Goal: Transaction & Acquisition: Purchase product/service

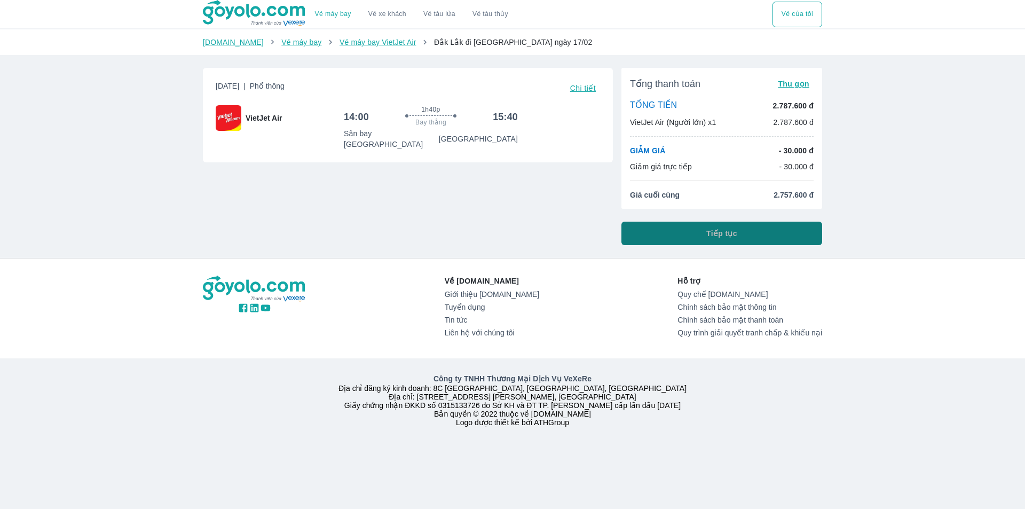
click at [694, 233] on button "Tiếp tục" at bounding box center [722, 234] width 201 height 24
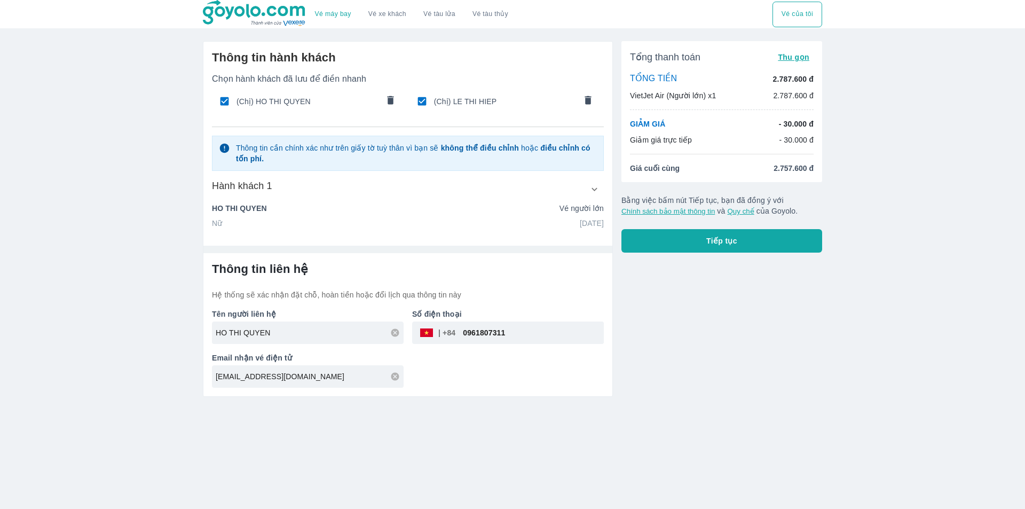
click at [386, 104] on icon "comments" at bounding box center [390, 100] width 11 height 11
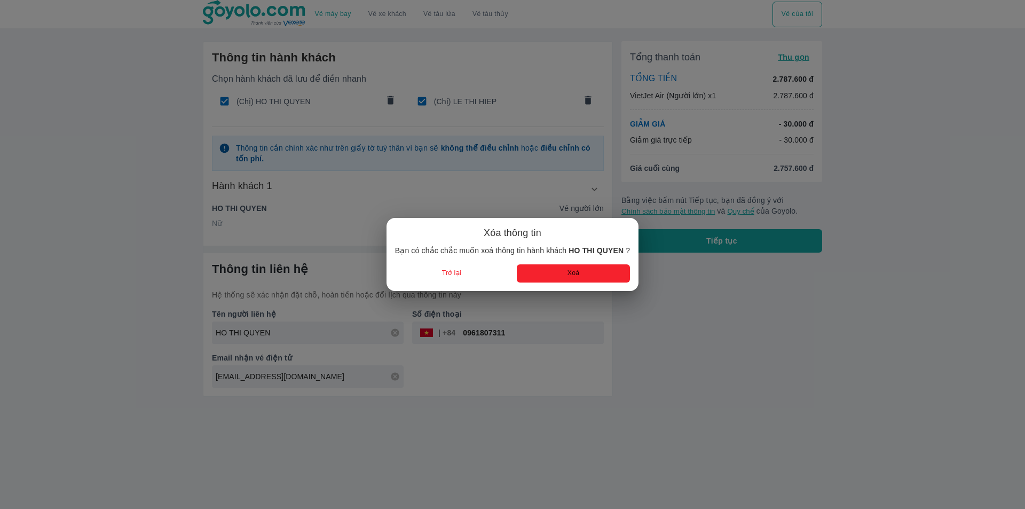
click at [538, 280] on button "Xoá" at bounding box center [573, 273] width 113 height 18
type input "LE"
type input "THI HIEP"
type input "09/07/1988"
type input "LE THI HIEP"
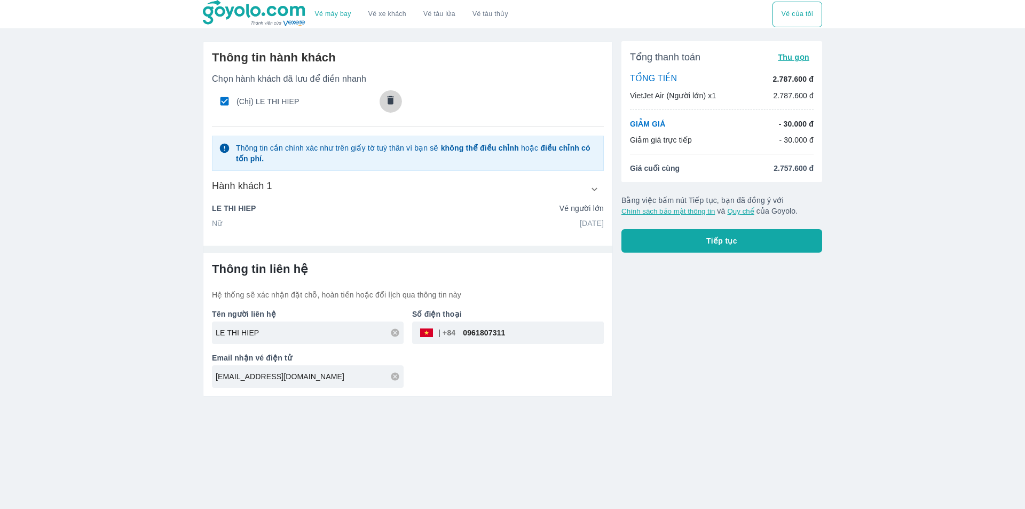
click at [390, 100] on icon "comments" at bounding box center [391, 100] width 6 height 9
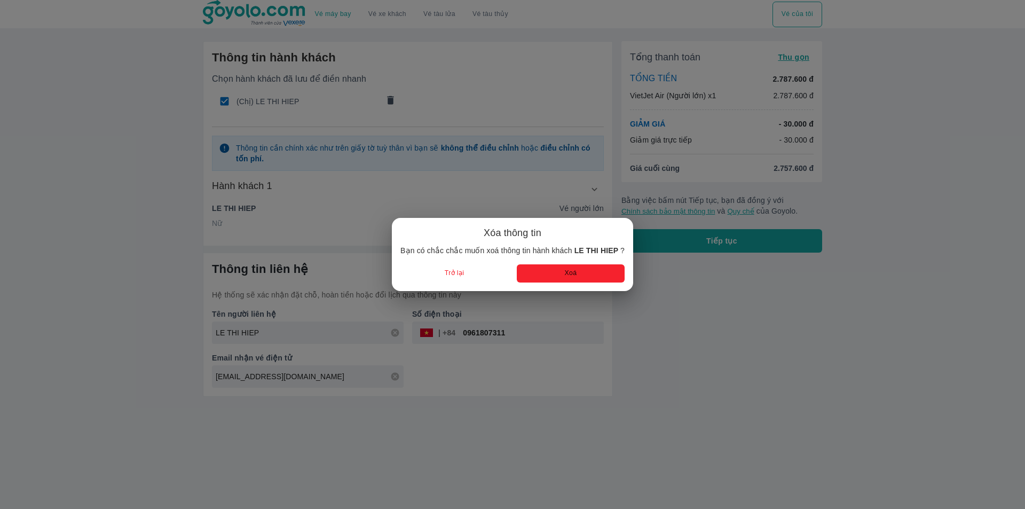
click at [569, 284] on div "Xóa thông tin Bạn có chắc chắc muốn xoá thông tin hành khách LE THI HIEP ? Trở …" at bounding box center [512, 254] width 241 height 73
click at [566, 273] on button "Xoá" at bounding box center [571, 273] width 108 height 18
radio input "false"
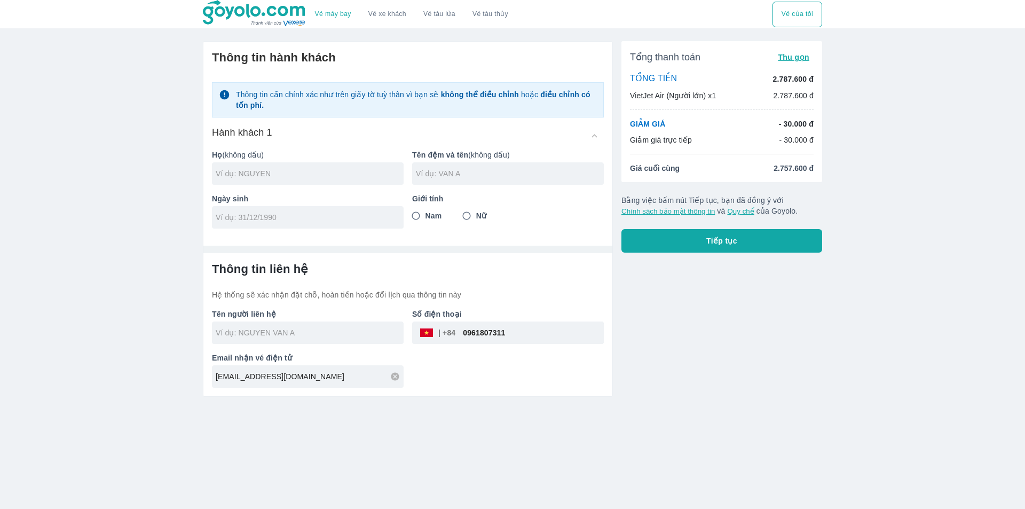
click at [474, 338] on input "0961807311" at bounding box center [530, 333] width 148 height 26
paste input "364405557"
type input "0364405557"
click at [280, 170] on input "text" at bounding box center [310, 173] width 188 height 11
type input "BUI"
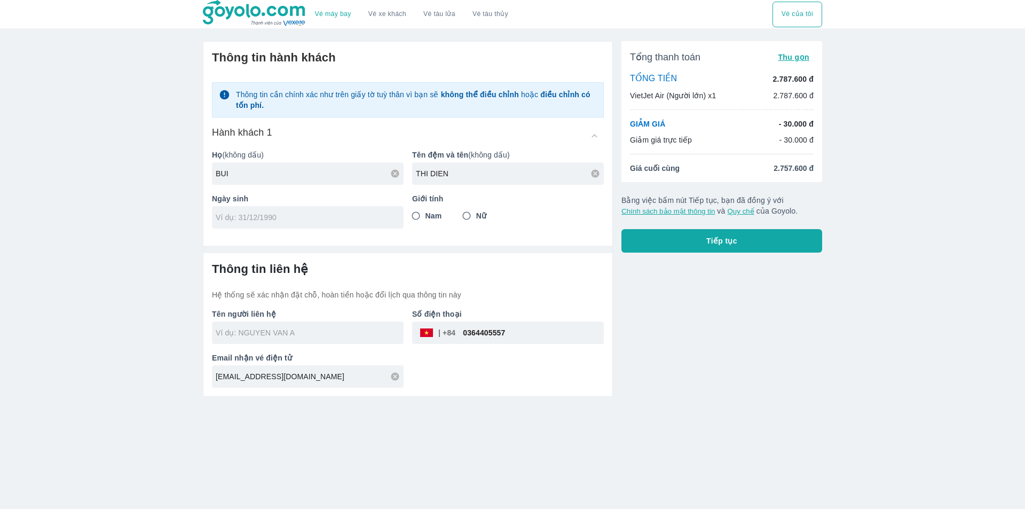
type input "THI DIEN"
click at [267, 218] on input "tel" at bounding box center [304, 217] width 177 height 11
type input "10/10/1984"
click at [469, 216] on input "Nữ" at bounding box center [466, 215] width 19 height 19
radio input "true"
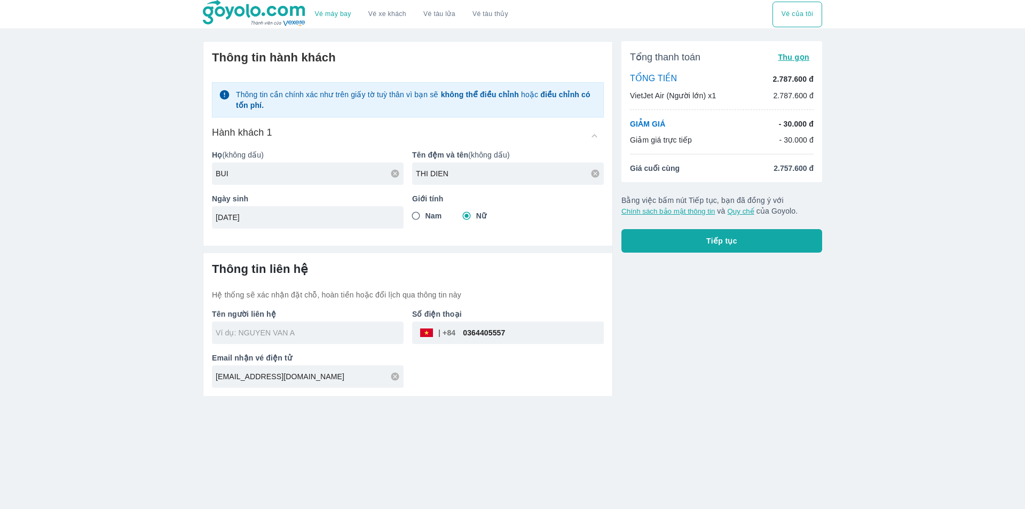
click at [618, 438] on div "Vé máy bay Vé xe khách Vé tàu lửa Vé tàu thủy Vé của tôi Thông tin hành khách T…" at bounding box center [512, 254] width 1025 height 509
type input "BUI THI DIEN"
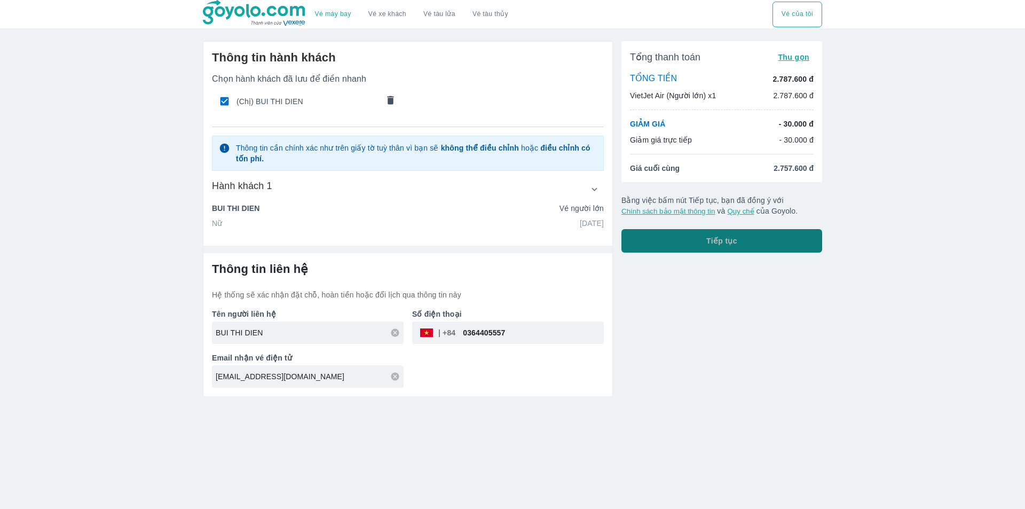
click at [707, 244] on span "Tiếp tục" at bounding box center [722, 241] width 31 height 11
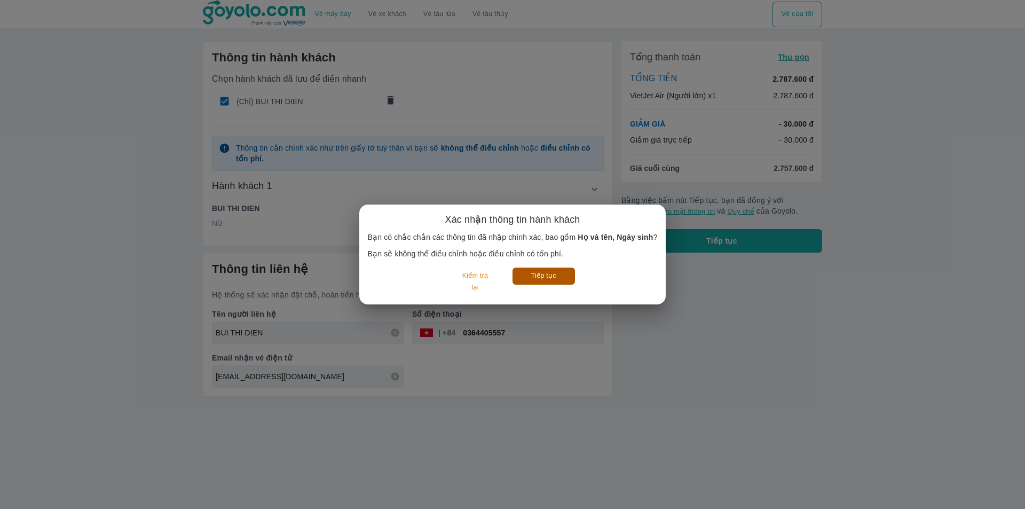
click at [554, 280] on button "Tiếp tục" at bounding box center [544, 276] width 62 height 17
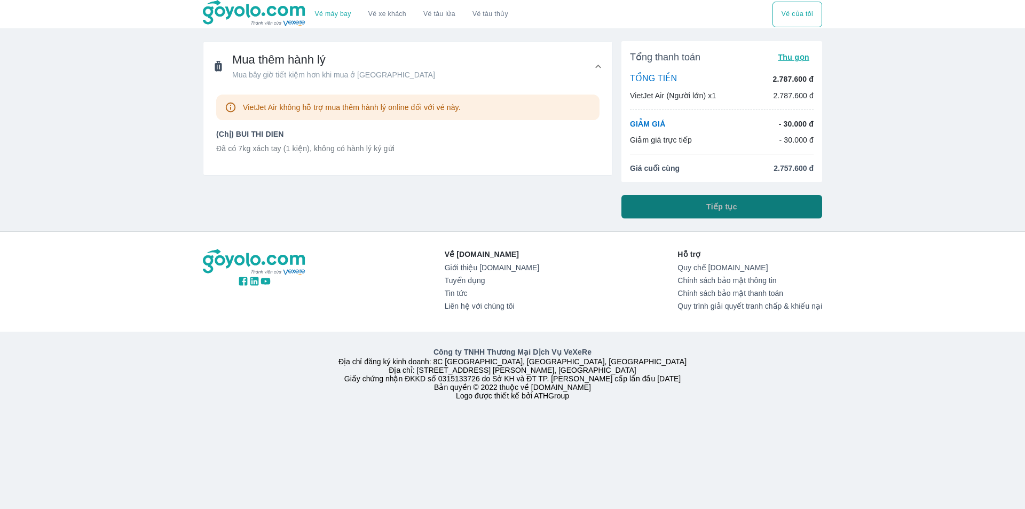
click at [727, 206] on span "Tiếp tục" at bounding box center [722, 206] width 31 height 11
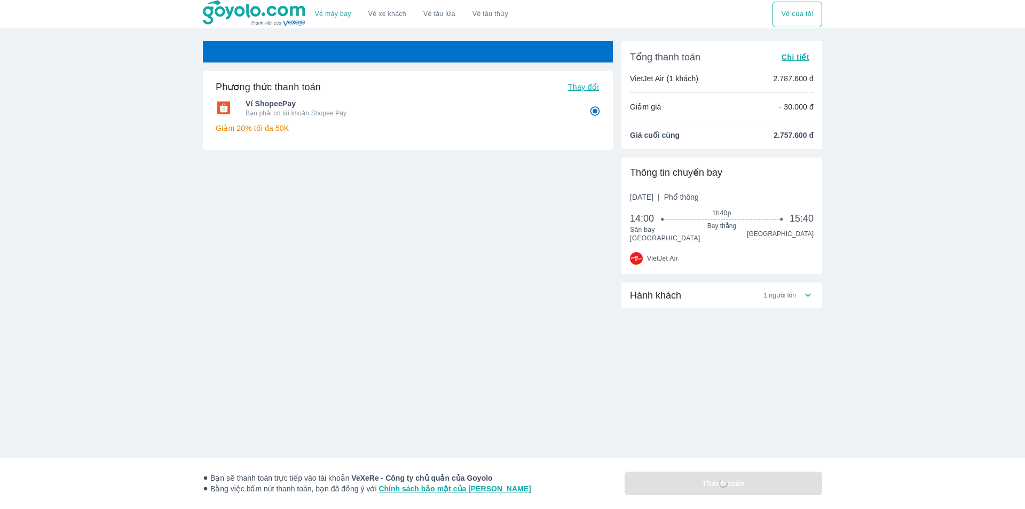
radio input "false"
click at [757, 293] on div "Hành khách 1 người lớn" at bounding box center [716, 295] width 173 height 13
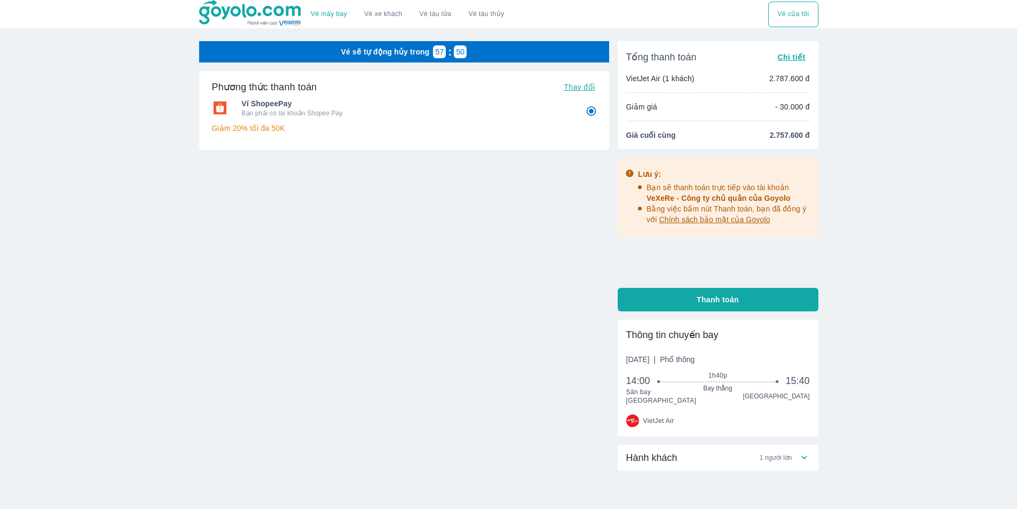
click at [884, 308] on div "Vé máy bay Vé xe khách Vé tàu lửa Vé tàu thủy Vé của tôi Vé sẽ tự động hủy tron…" at bounding box center [508, 278] width 1017 height 556
click at [679, 451] on div "Hành khách 1 người lớn" at bounding box center [713, 457] width 173 height 13
click at [681, 297] on button "Thanh toán" at bounding box center [718, 300] width 201 height 24
radio input "false"
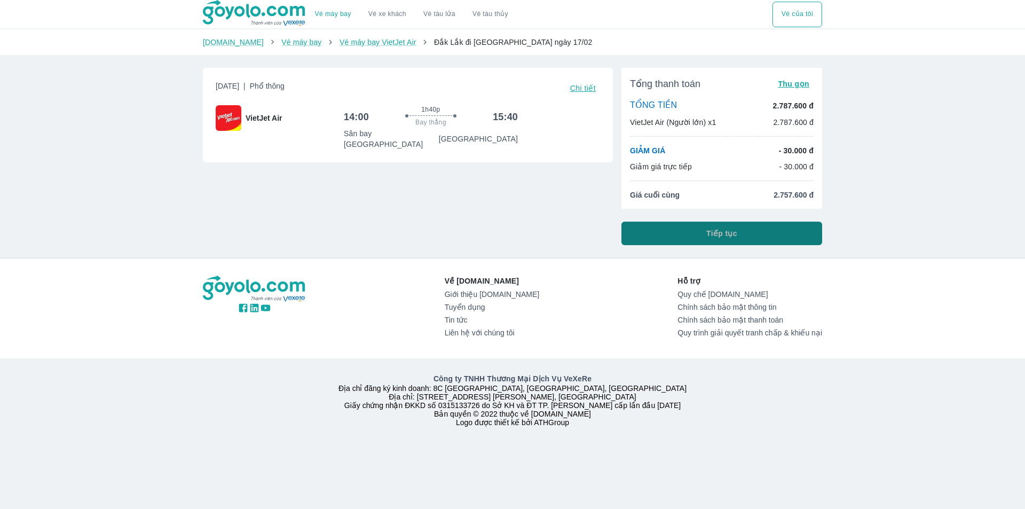
click at [707, 229] on button "Tiếp tục" at bounding box center [722, 234] width 201 height 24
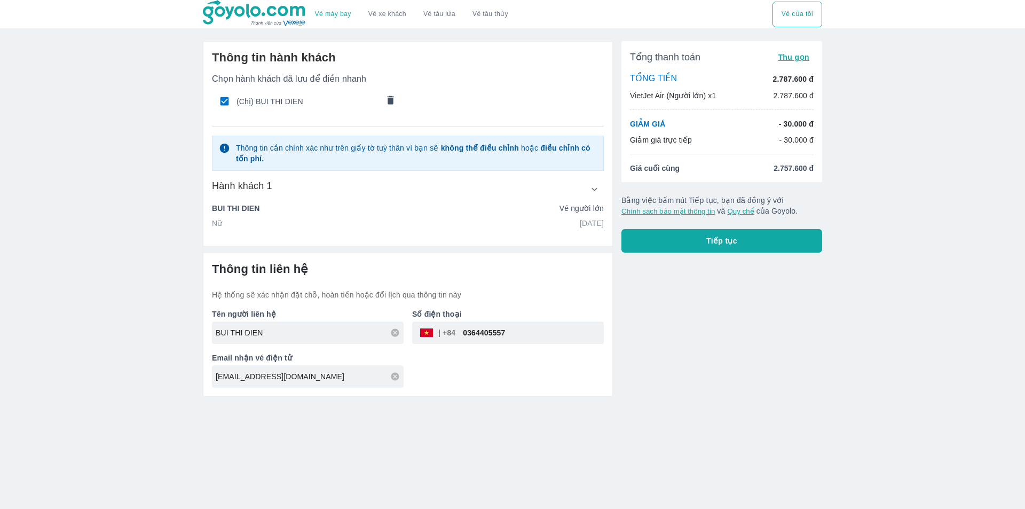
click at [389, 97] on icon "comments" at bounding box center [391, 100] width 6 height 9
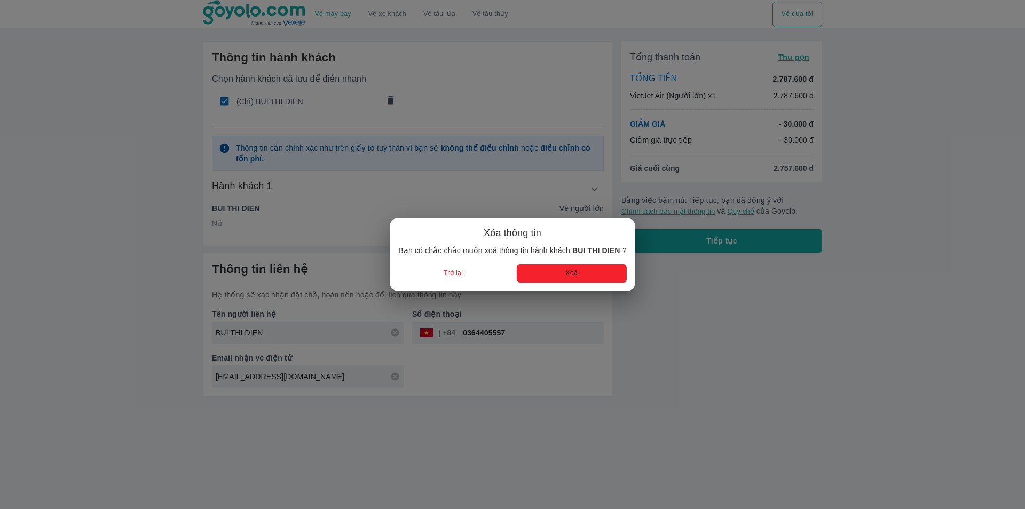
click at [547, 277] on button "Xoá" at bounding box center [572, 273] width 110 height 18
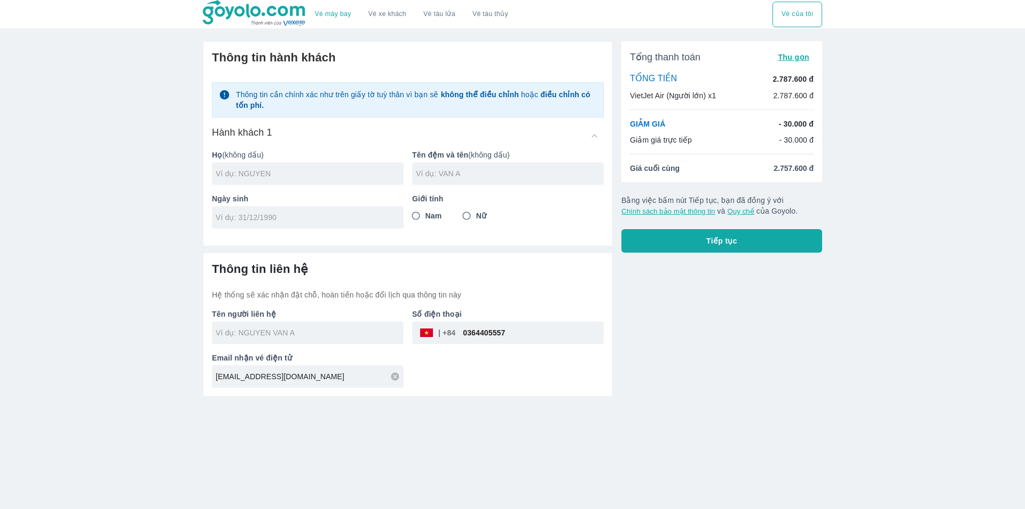
radio input "false"
click at [296, 167] on div at bounding box center [308, 173] width 192 height 22
type input "NGUYEN"
type input "THI NHUNG"
click at [264, 223] on input "tel" at bounding box center [304, 217] width 177 height 11
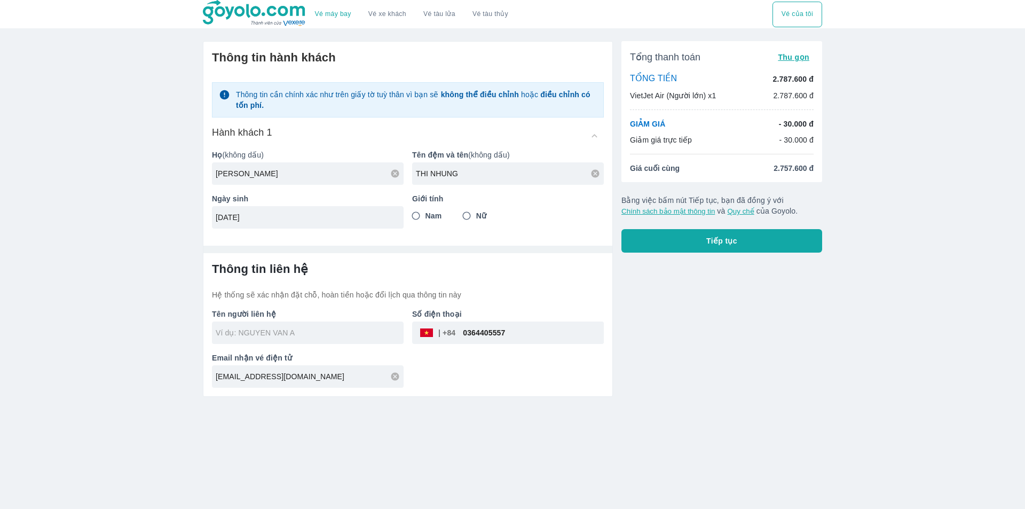
type input "24/12/1968"
click at [481, 216] on span "Nữ" at bounding box center [481, 215] width 10 height 11
click at [476, 216] on input "Nữ" at bounding box center [466, 215] width 19 height 19
radio input "true"
click at [655, 311] on div "Tổng thanh toán Thu gọn TỔNG TIỀN 2.787.600 đ VietJet Air (Người lớn) x1 2.787.…" at bounding box center [717, 215] width 209 height 364
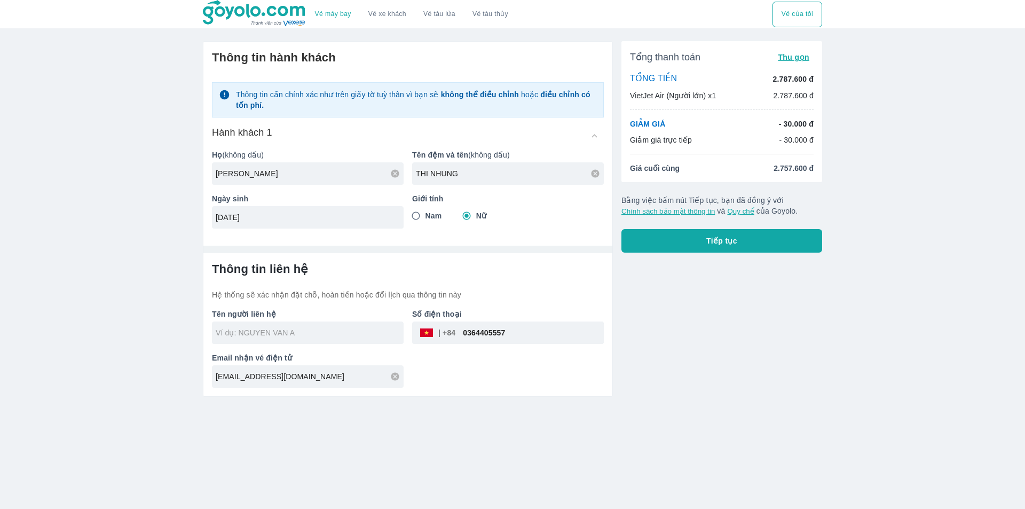
type input "NGUYEN THI NHUNG"
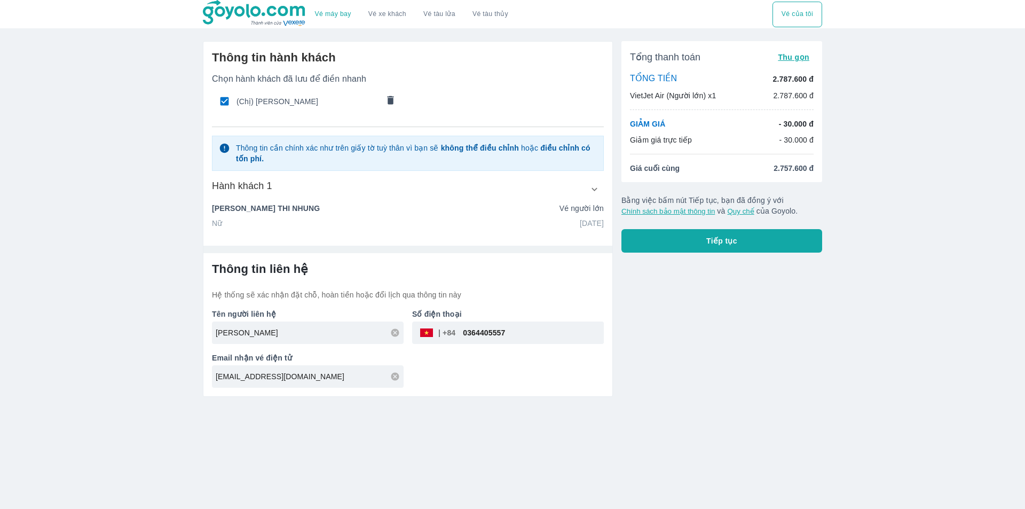
click at [684, 247] on button "Tiếp tục" at bounding box center [722, 241] width 201 height 24
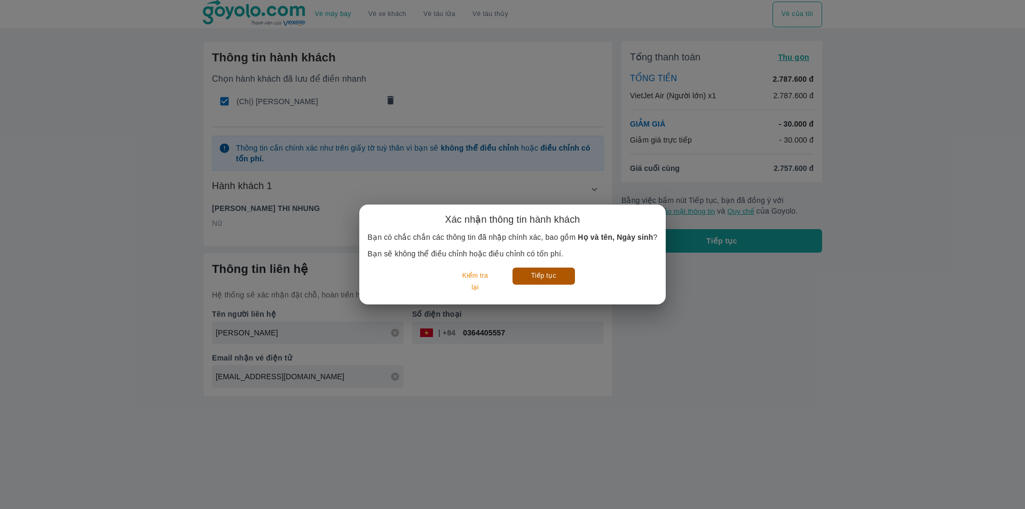
click at [545, 283] on button "Tiếp tục" at bounding box center [544, 276] width 62 height 17
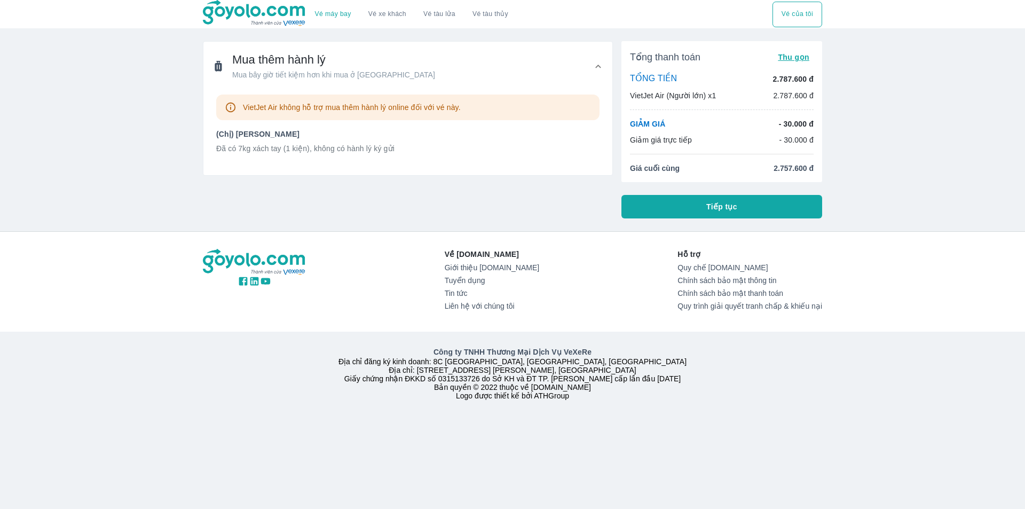
click at [702, 207] on button "Tiếp tục" at bounding box center [722, 207] width 201 height 24
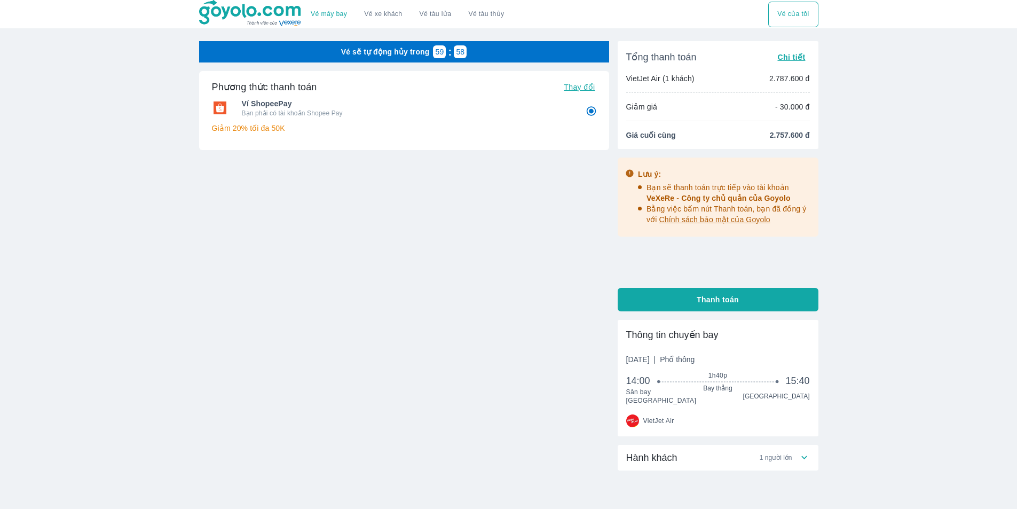
click at [703, 302] on span "Thanh toán" at bounding box center [718, 299] width 42 height 11
radio input "false"
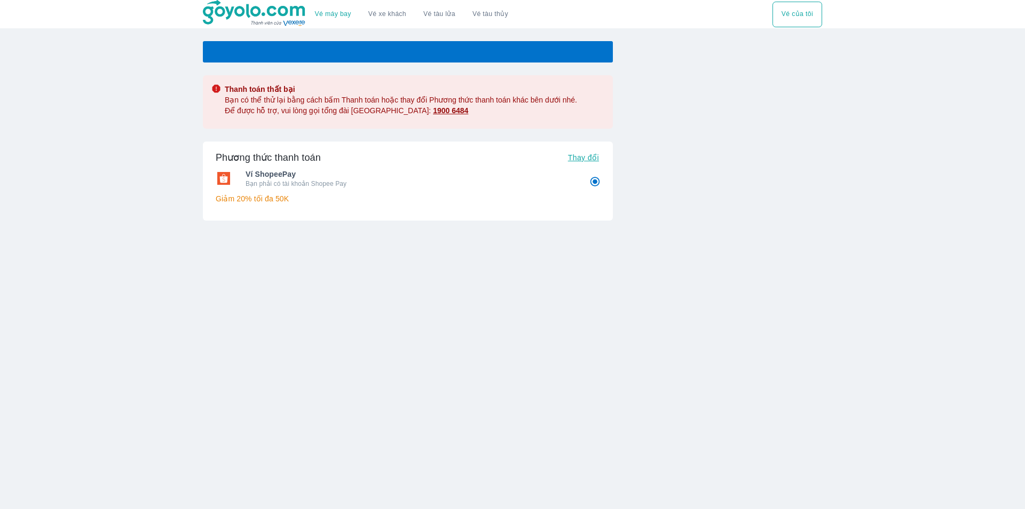
radio input "false"
